Goal: Information Seeking & Learning: Learn about a topic

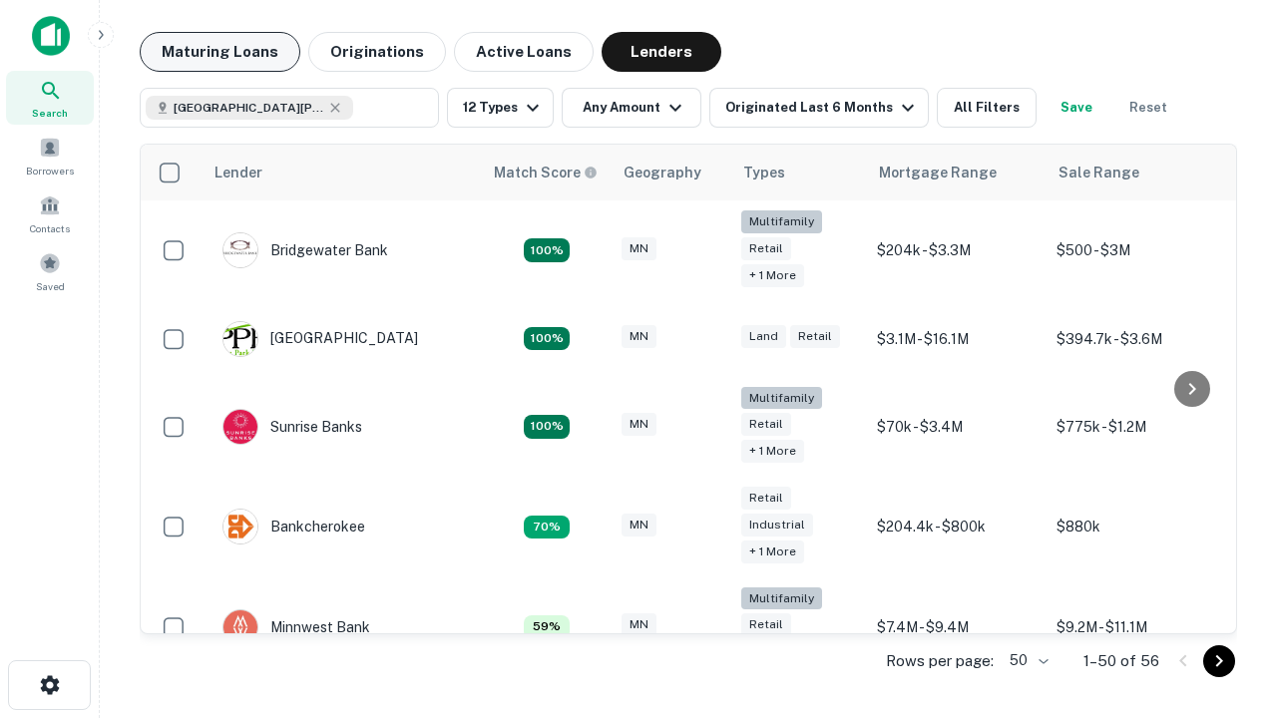
click at [219, 52] on button "Maturing Loans" at bounding box center [220, 52] width 161 height 40
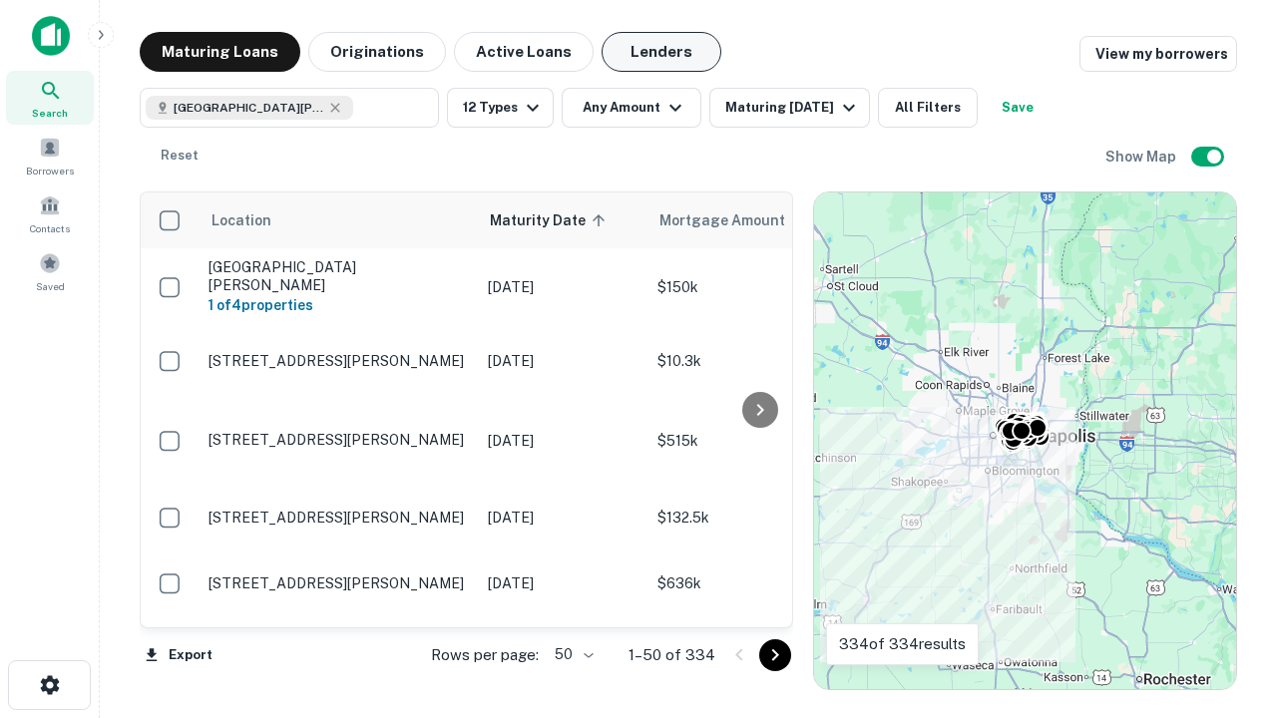
click at [661, 52] on button "Lenders" at bounding box center [662, 52] width 120 height 40
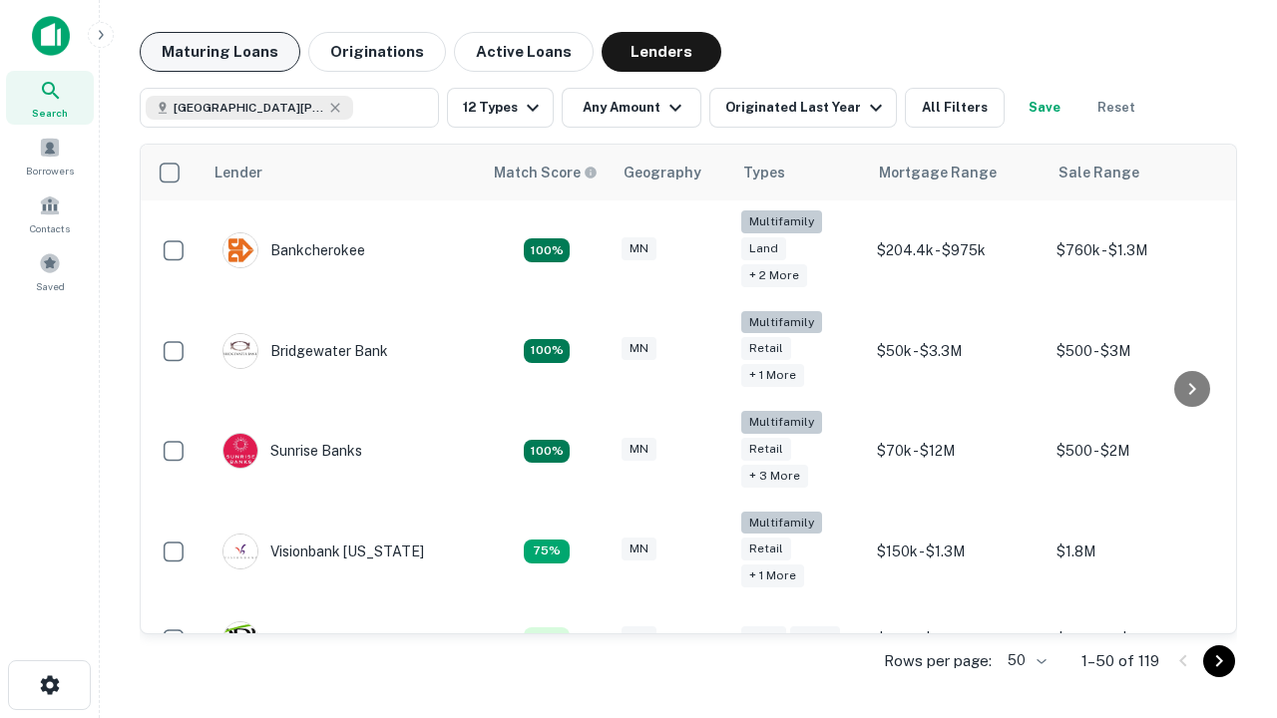
click at [219, 52] on button "Maturing Loans" at bounding box center [220, 52] width 161 height 40
